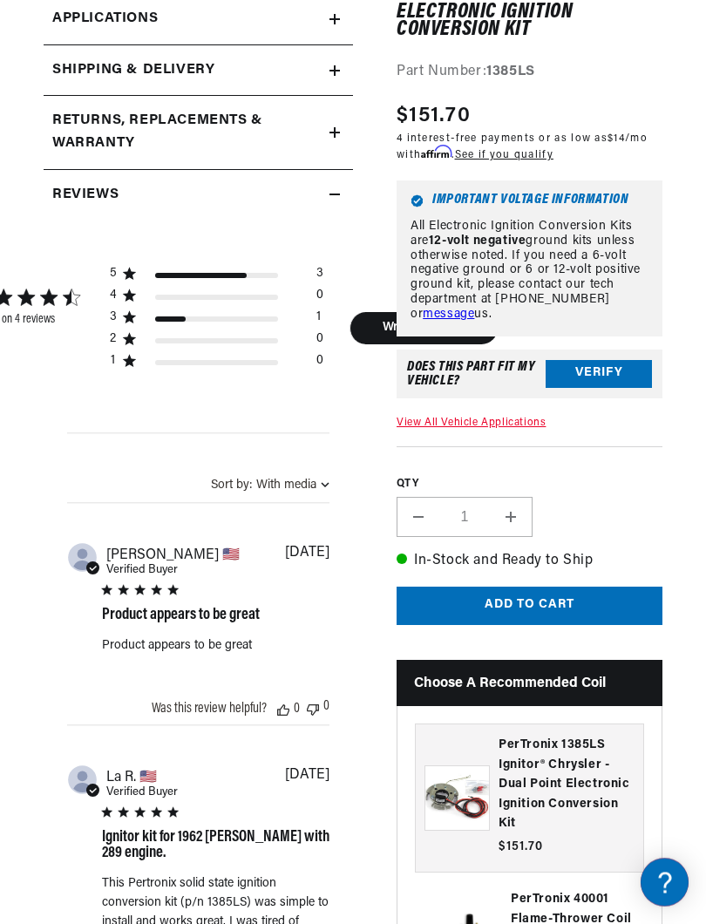
scroll to position [608, 0]
click at [604, 388] on button "Verify" at bounding box center [599, 374] width 106 height 28
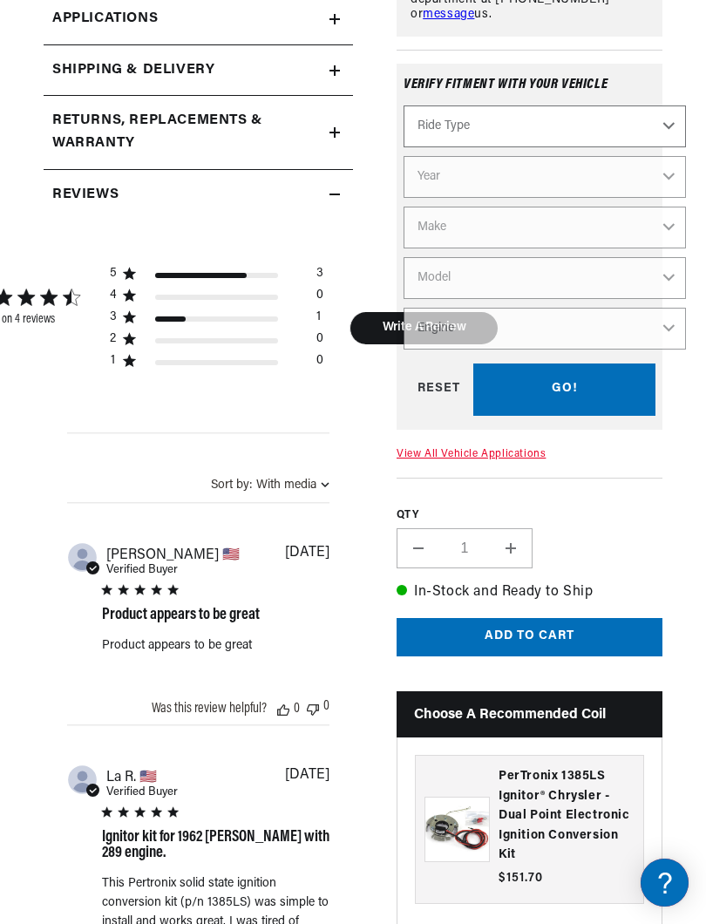
scroll to position [0, 0]
click at [681, 147] on select "Ride Type Automotive Agricultural Industrial Marine Motorcycle" at bounding box center [545, 126] width 282 height 42
select select "Marine"
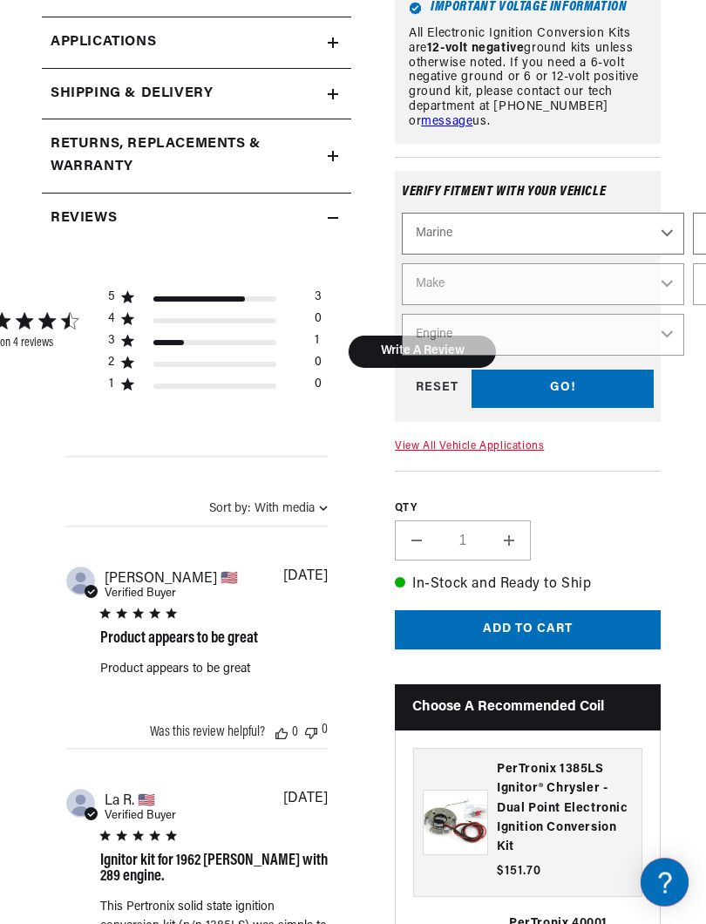
scroll to position [586, 2]
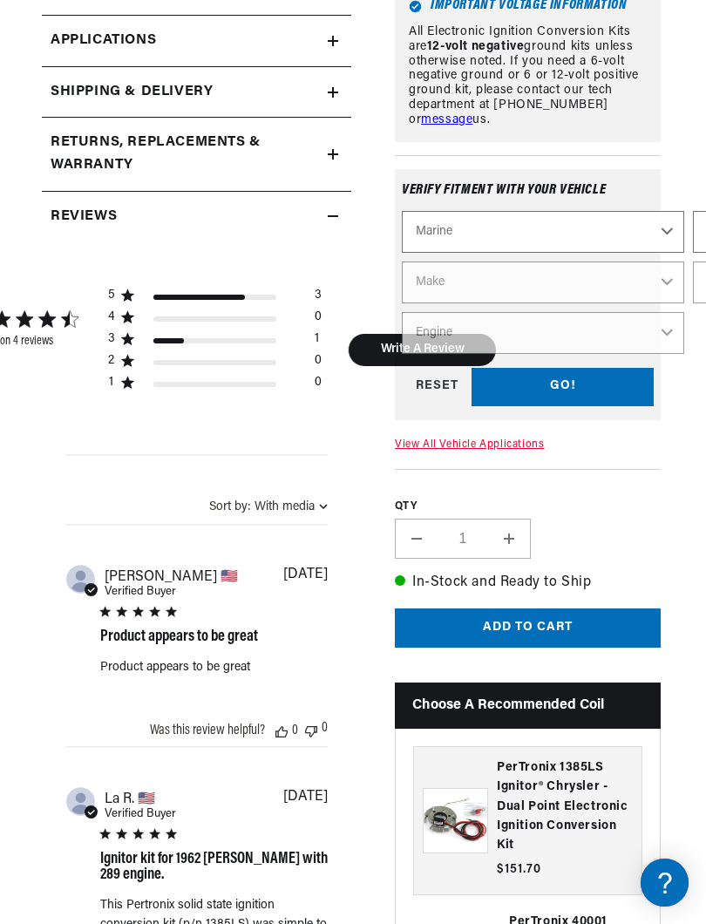
click at [569, 406] on div "GO! RESET" at bounding box center [528, 386] width 252 height 39
click at [572, 406] on div "GO! RESET" at bounding box center [528, 386] width 252 height 39
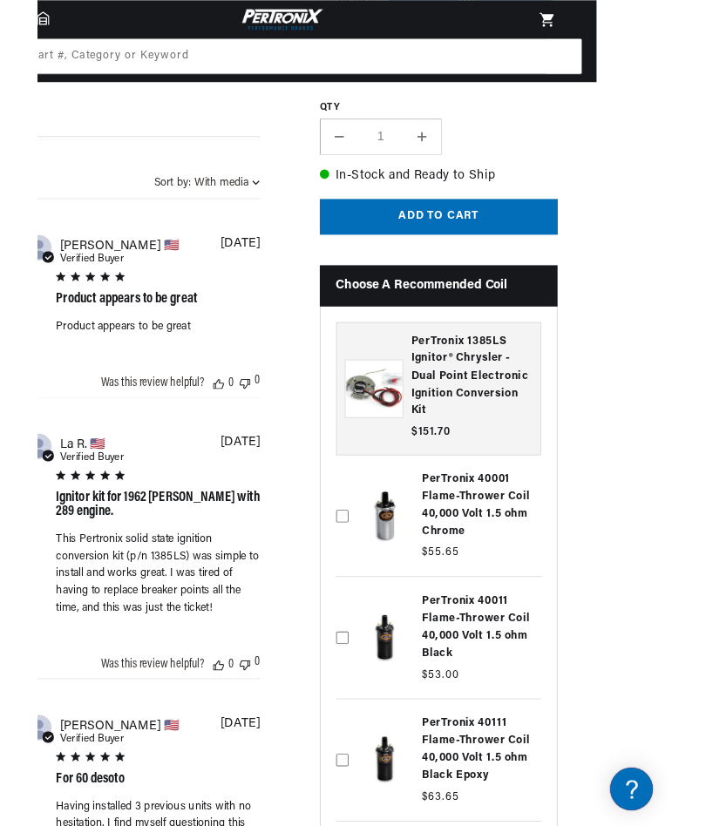
scroll to position [888, 81]
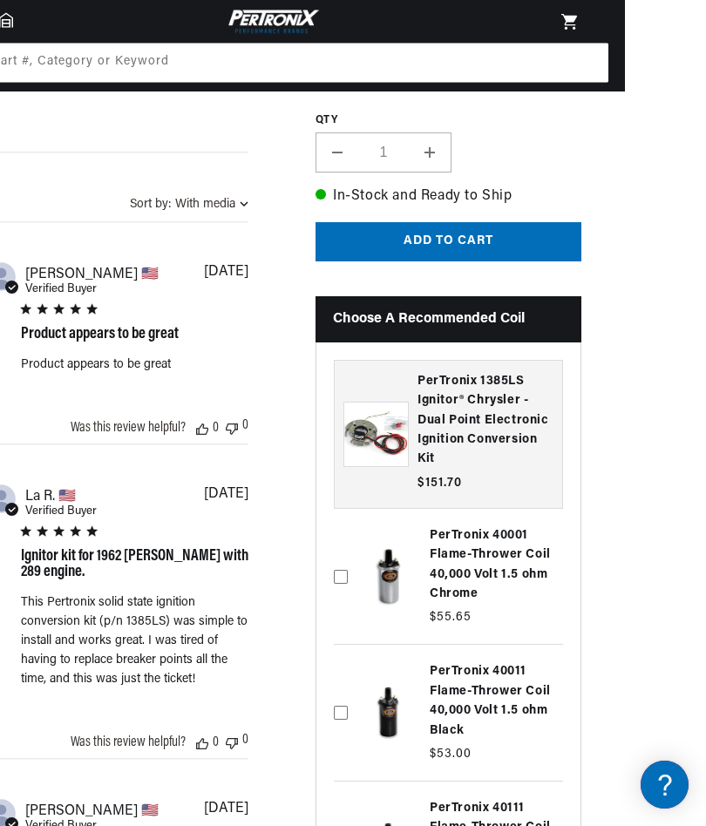
click at [485, 413] on h3 "PerTronix 1385LS Ignitor® Chrysler - Dual Point Electronic Ignition Conversion …" at bounding box center [486, 421] width 136 height 98
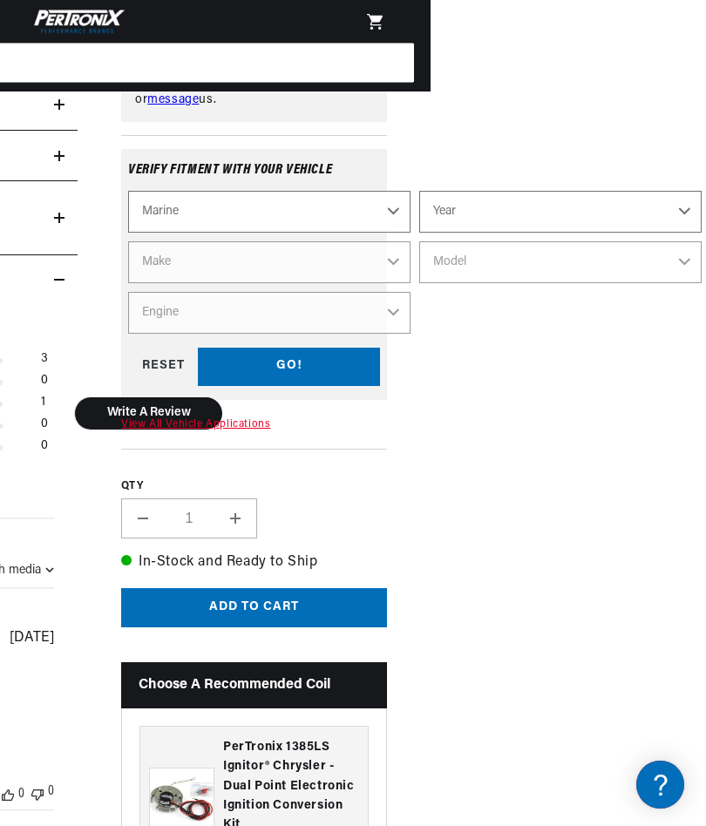
scroll to position [0, 0]
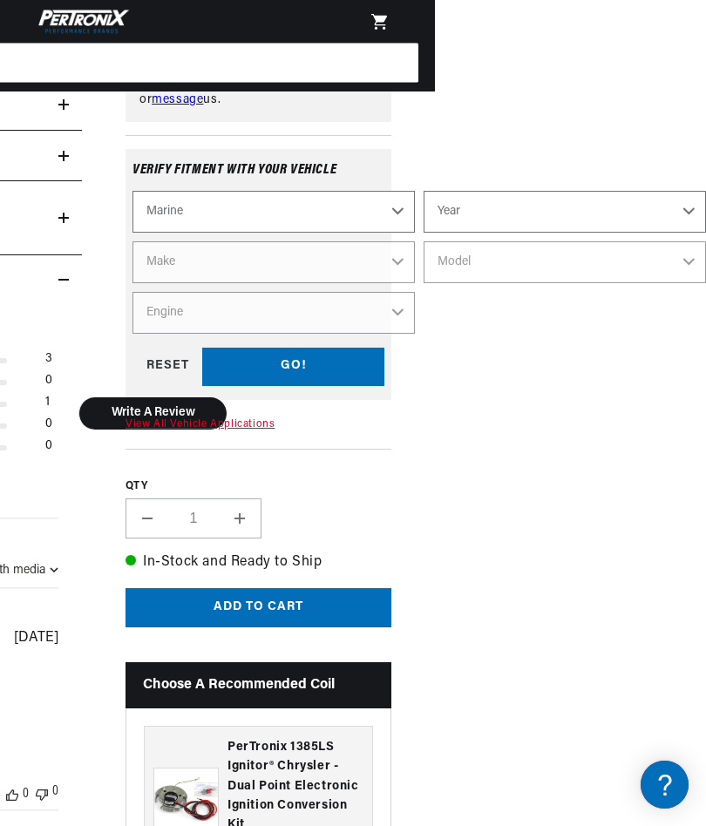
click at [627, 196] on select "Year [DATE] 1986 1985 1983 1982 1981 1980 1979 1978 1977 1976 1975 1974 1973 19…" at bounding box center [565, 212] width 282 height 42
select select "1957"
click at [394, 260] on select "Make [US_STATE]" at bounding box center [274, 262] width 282 height 42
click at [343, 258] on select "Make [US_STATE]" at bounding box center [274, 262] width 282 height 42
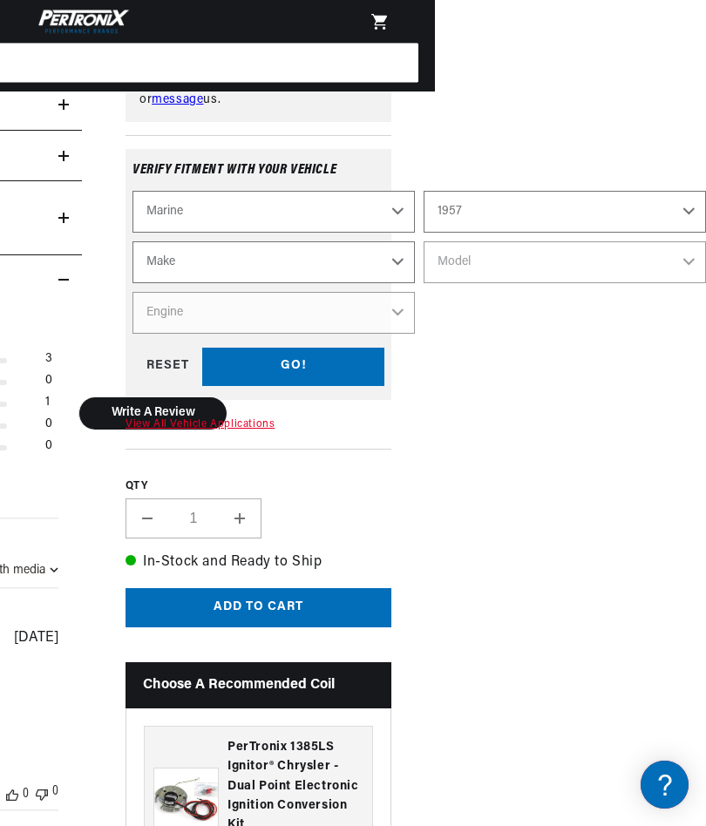
click at [328, 254] on select "Make [US_STATE]" at bounding box center [274, 262] width 282 height 42
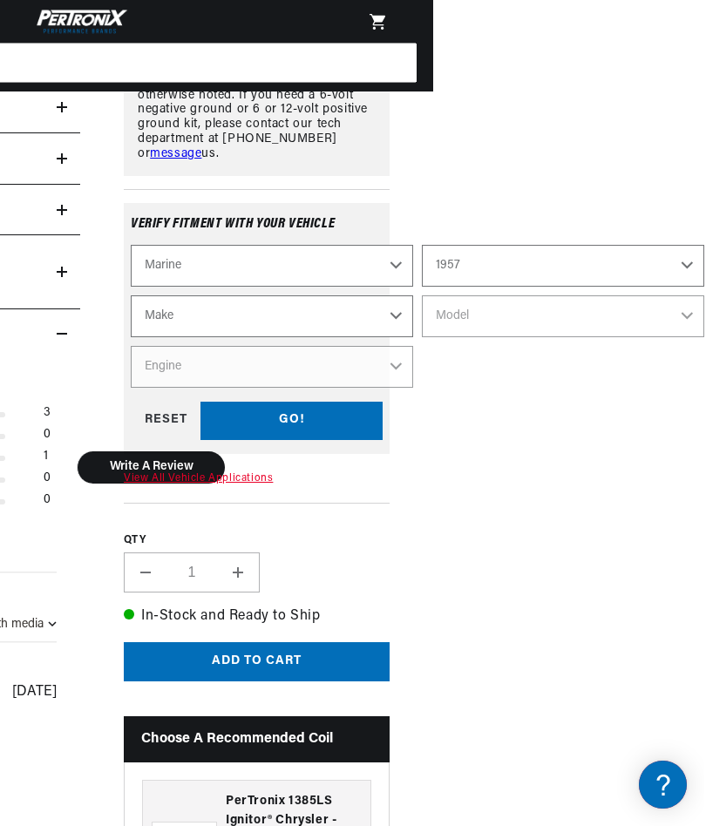
scroll to position [467, 271]
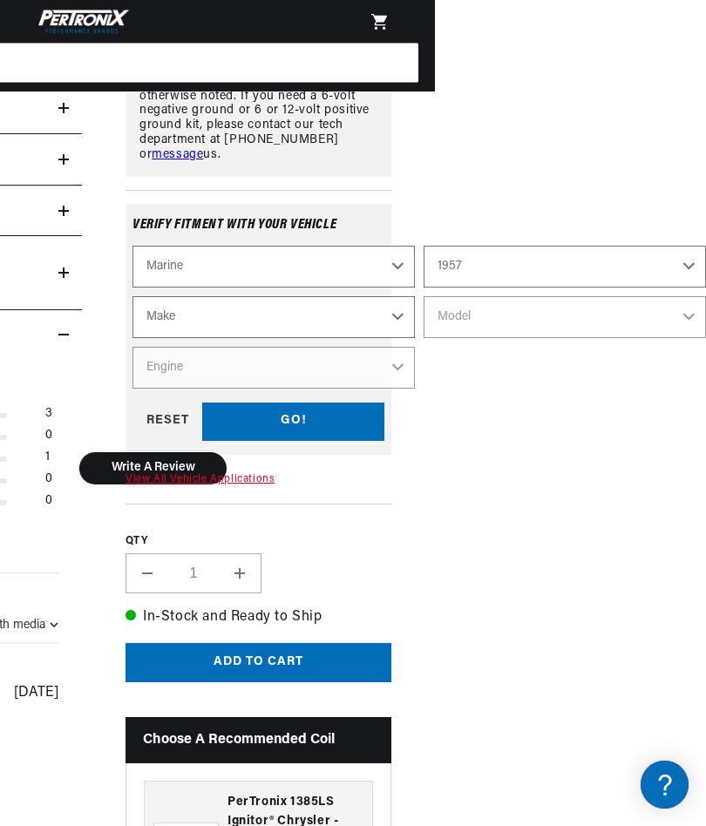
click at [694, 253] on select "1987 1986 1985 1983 1982 1981 1980 1979 1978 1977 1976 1975 1974 1973 1972 1968…" at bounding box center [565, 267] width 282 height 42
select select "1953"
click at [341, 313] on select "Make [US_STATE]" at bounding box center [274, 317] width 282 height 42
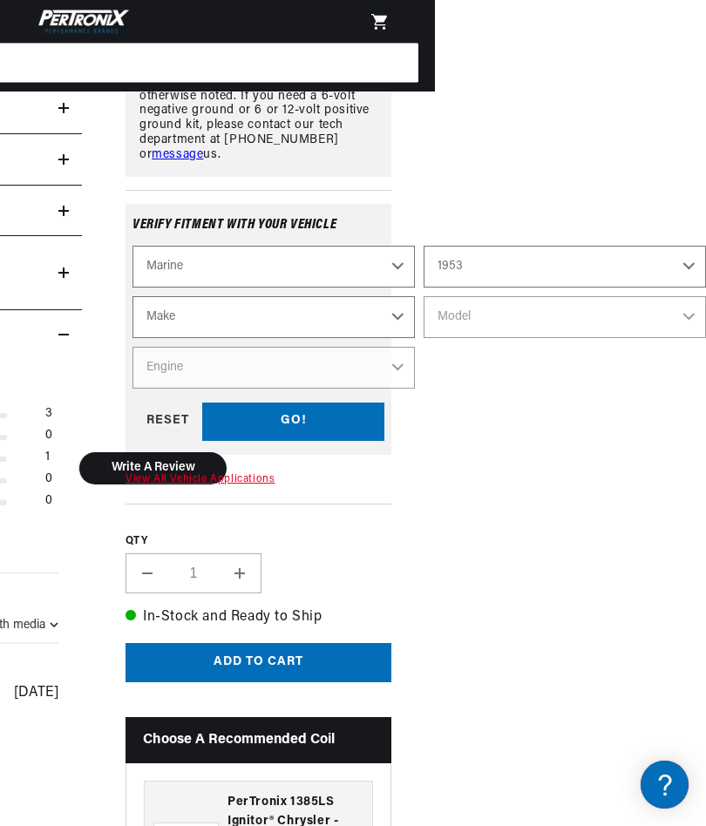
click at [391, 308] on select "Make [US_STATE]" at bounding box center [274, 317] width 282 height 42
select select "[US_STATE]"
click at [500, 314] on select "Model VG4" at bounding box center [565, 317] width 282 height 42
